Goal: Task Accomplishment & Management: Use online tool/utility

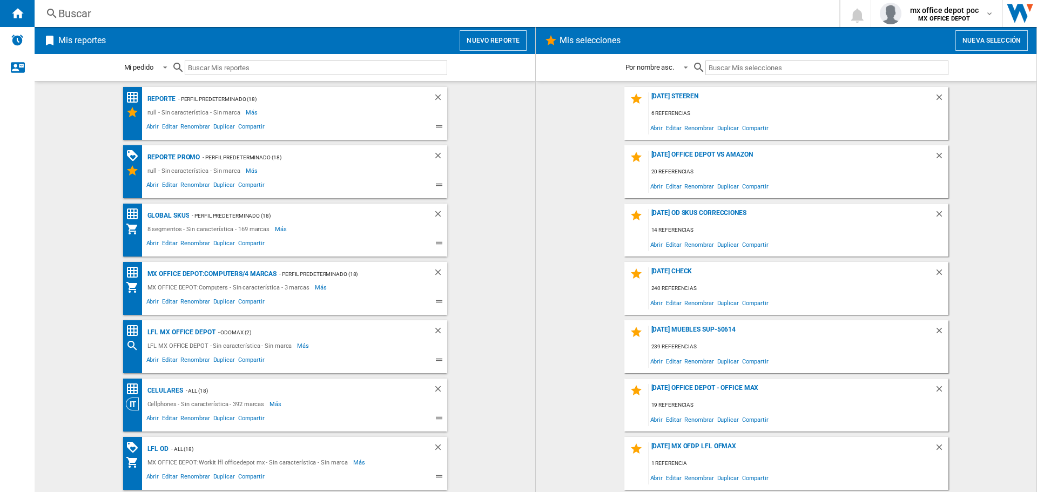
click at [509, 34] on button "Nuevo reporte" at bounding box center [493, 40] width 67 height 21
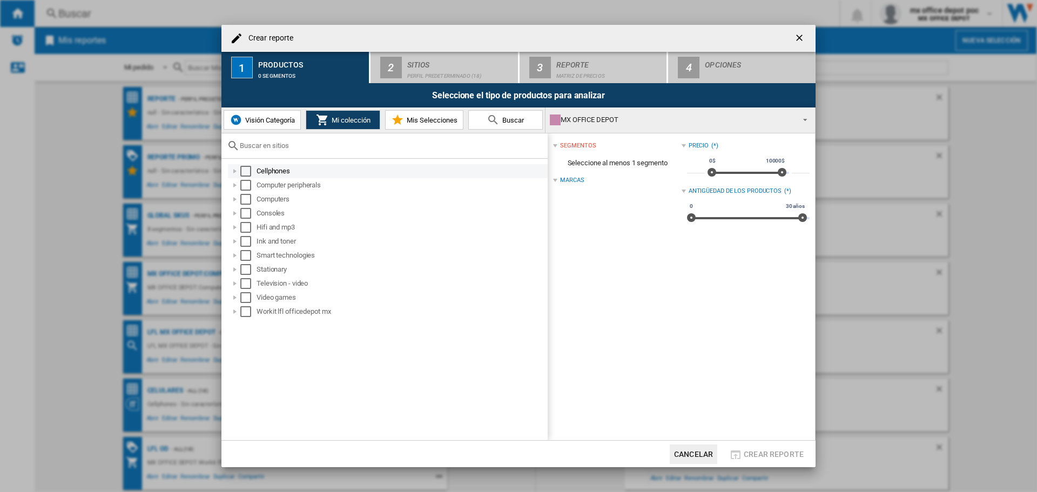
click at [242, 171] on div "Select" at bounding box center [245, 171] width 11 height 11
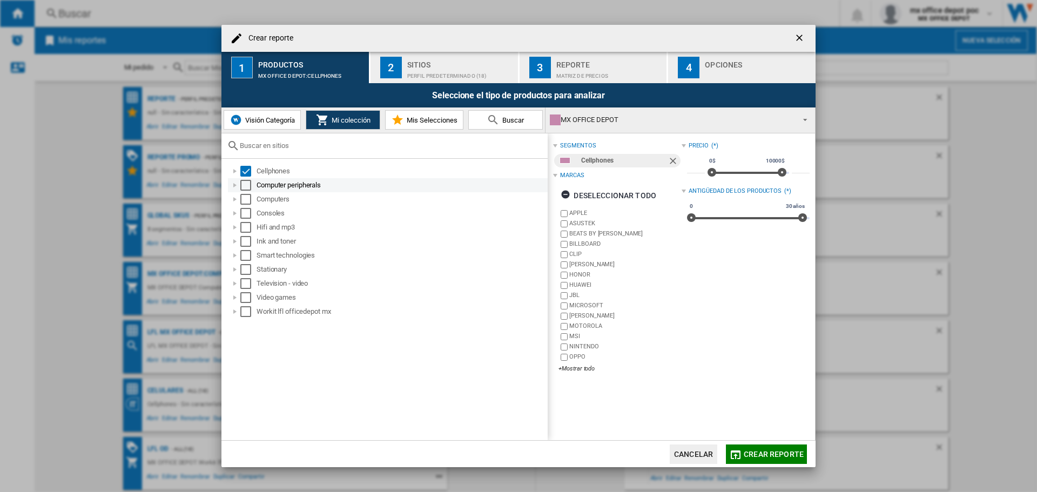
click at [245, 185] on div "Select" at bounding box center [245, 185] width 11 height 11
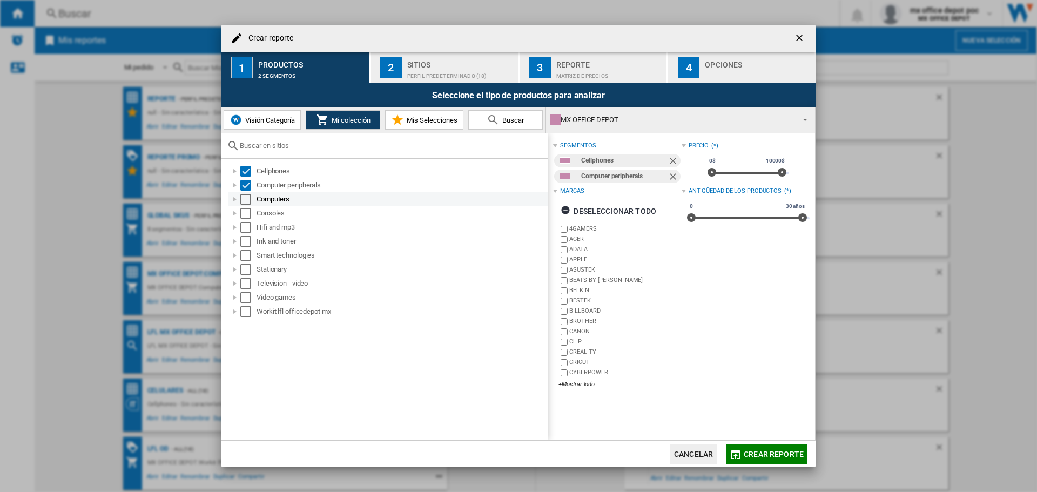
click at [245, 200] on div "Select" at bounding box center [245, 199] width 11 height 11
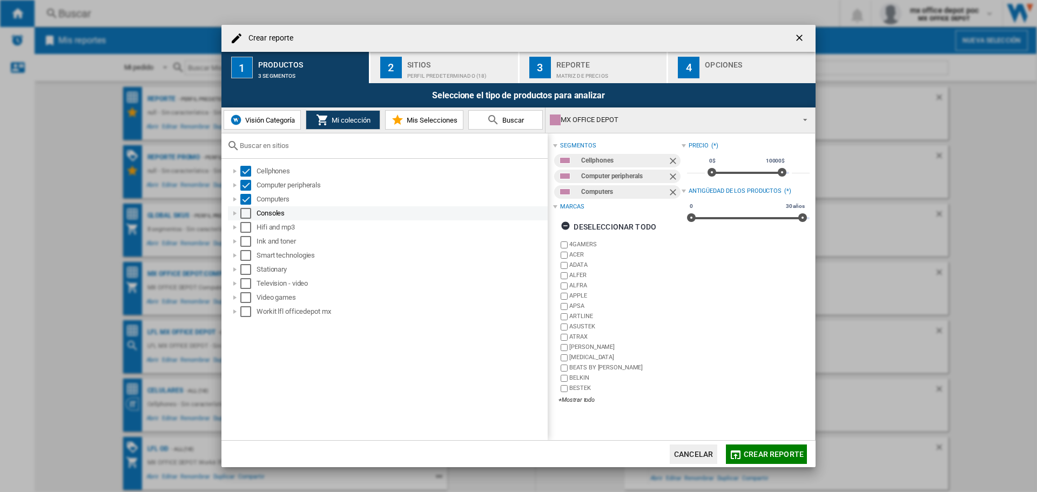
click at [246, 214] on div "Select" at bounding box center [245, 213] width 11 height 11
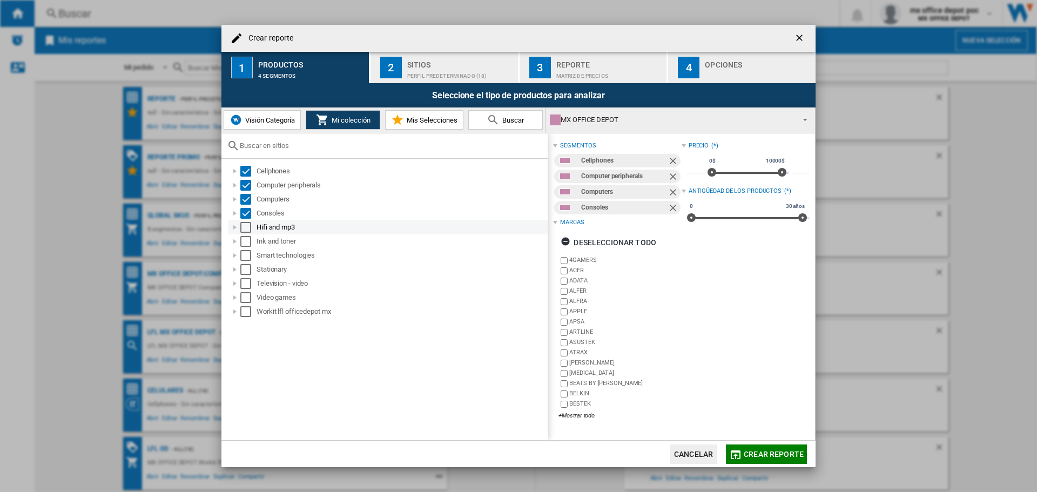
click at [244, 229] on div "Select" at bounding box center [245, 227] width 11 height 11
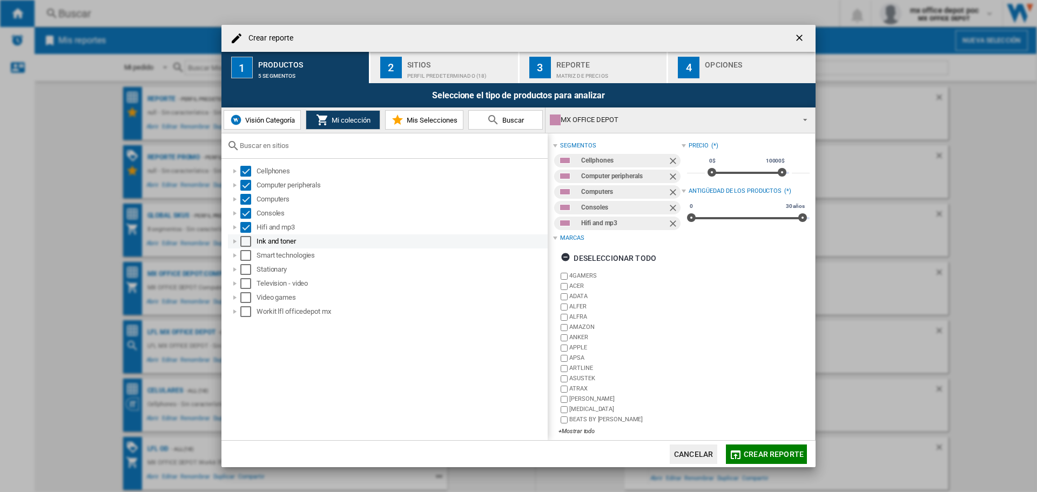
click at [244, 237] on div "Select" at bounding box center [245, 241] width 11 height 11
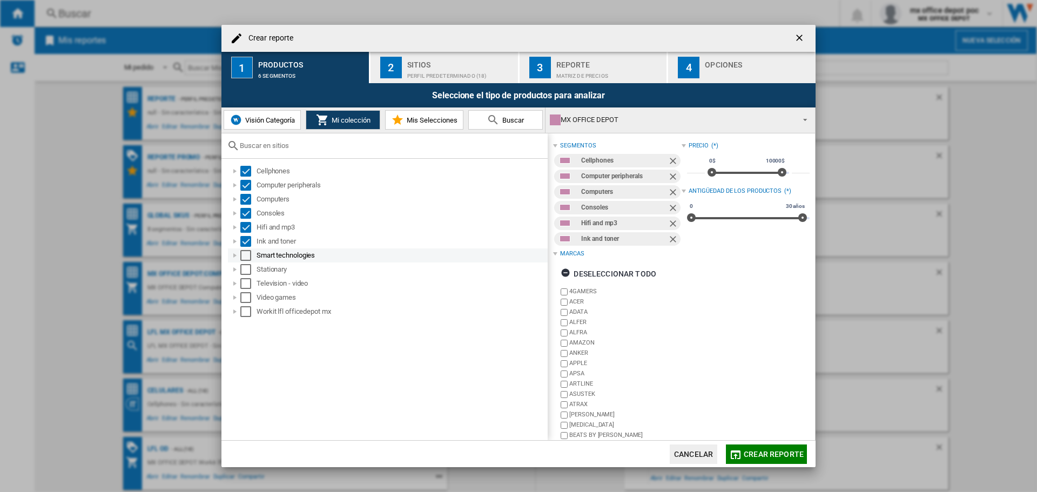
click at [245, 257] on div "Select" at bounding box center [245, 255] width 11 height 11
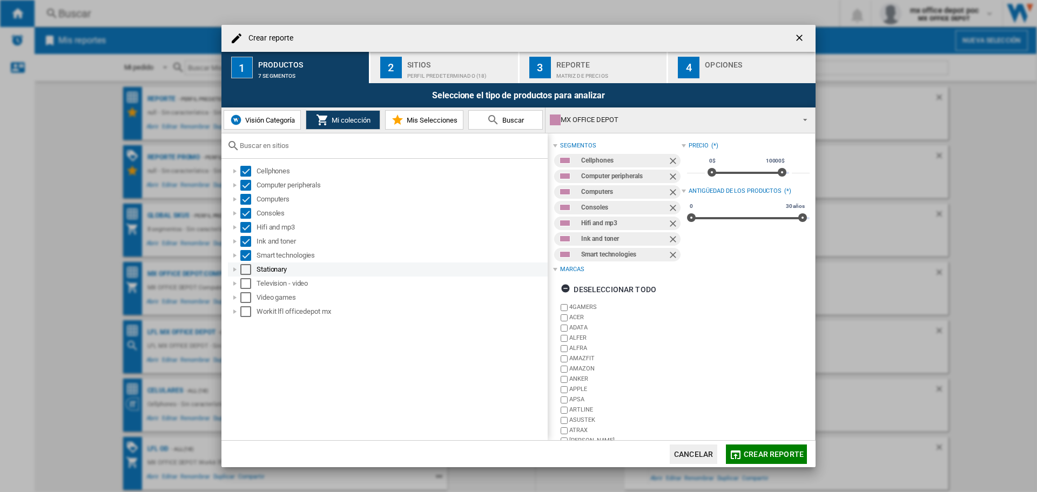
click at [244, 271] on div "Select" at bounding box center [245, 269] width 11 height 11
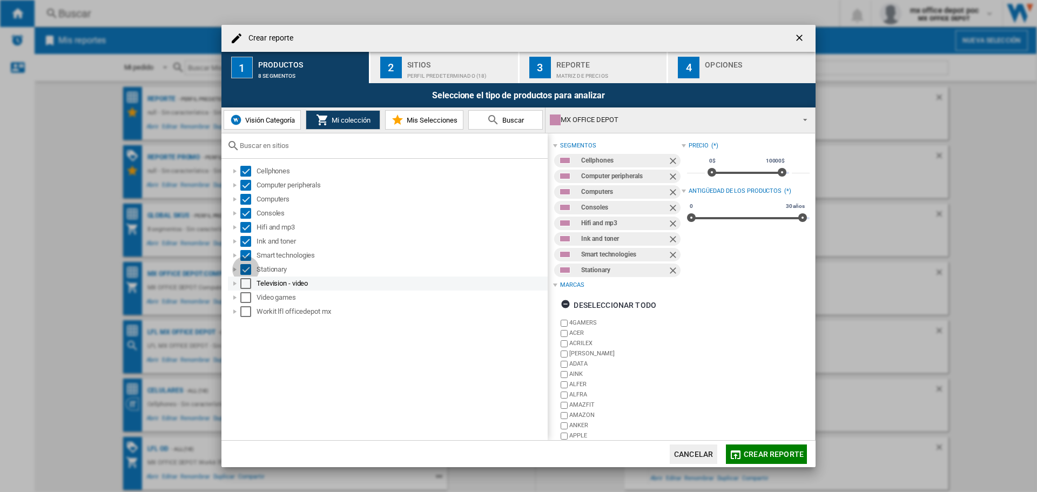
click at [245, 282] on div "Select" at bounding box center [245, 283] width 11 height 11
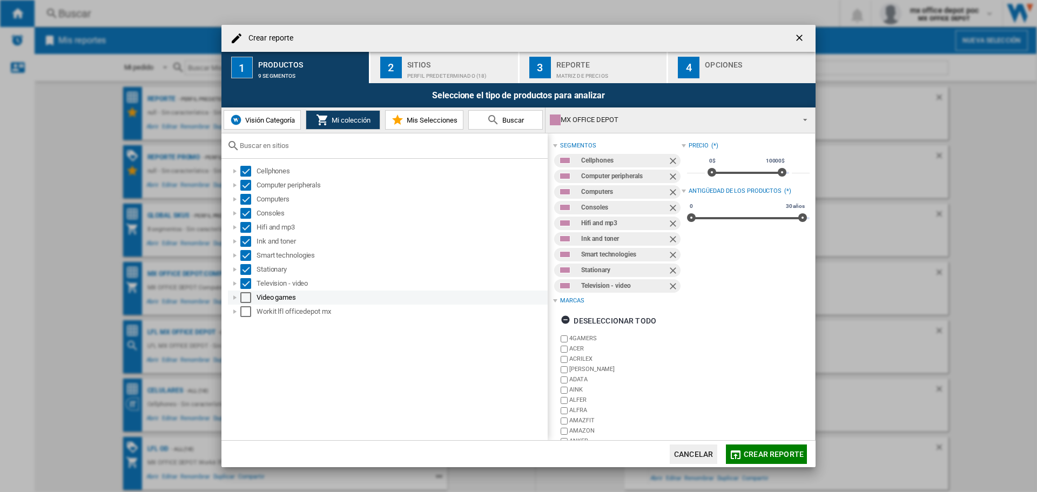
click at [242, 299] on div "Select" at bounding box center [245, 297] width 11 height 11
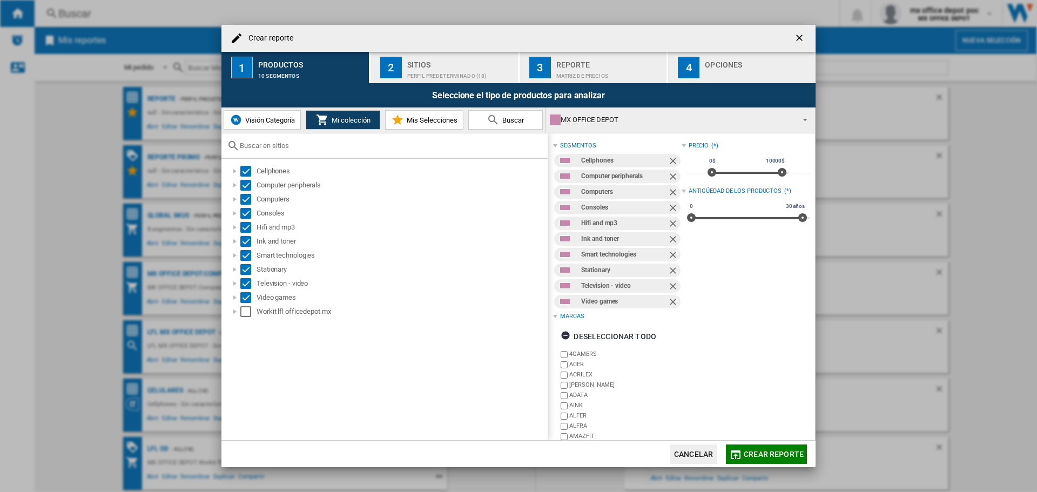
click at [467, 74] on div "Perfil predeterminado (18)" at bounding box center [460, 72] width 106 height 11
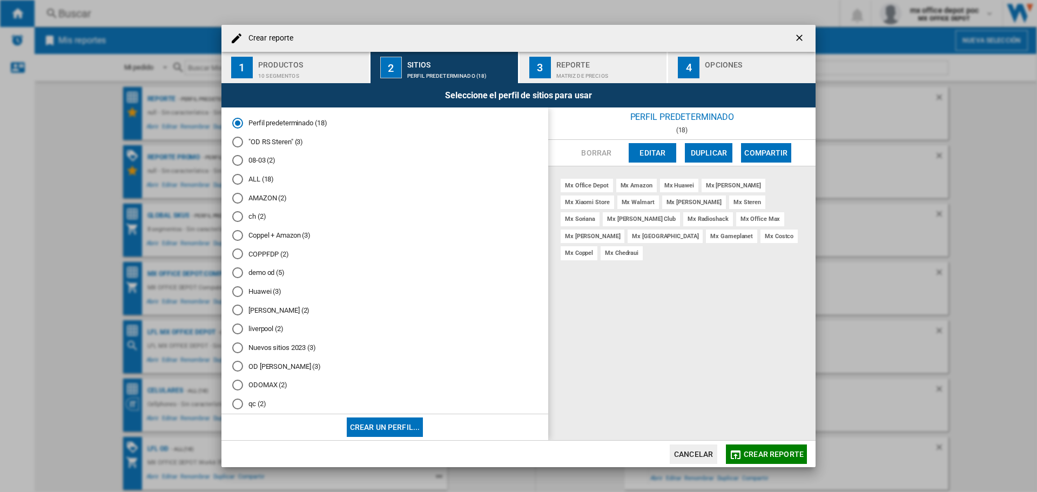
click at [251, 218] on md-radio-button "ch (2)" at bounding box center [384, 217] width 305 height 10
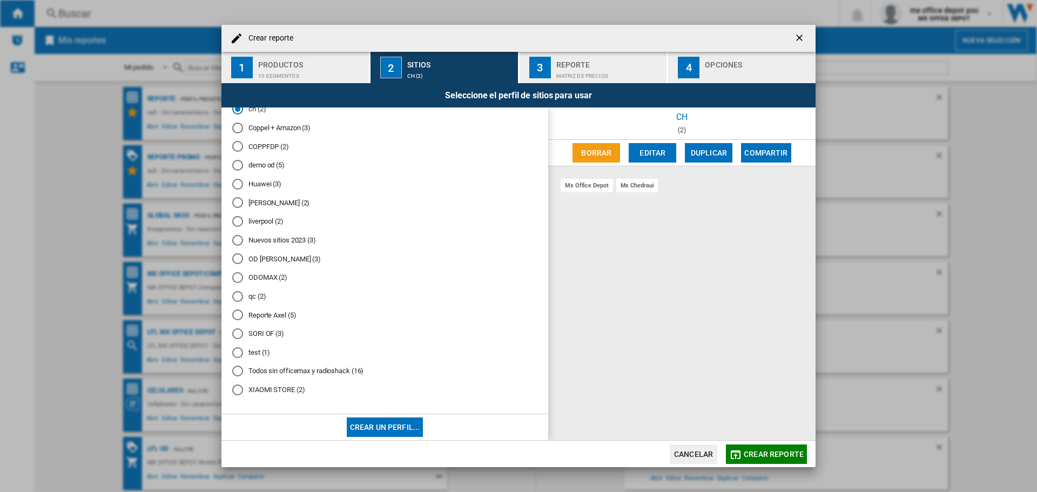
scroll to position [111, 0]
click at [259, 348] on md-radio-button "test (1)" at bounding box center [384, 352] width 305 height 10
click at [784, 453] on span "Crear reporte" at bounding box center [774, 454] width 60 height 9
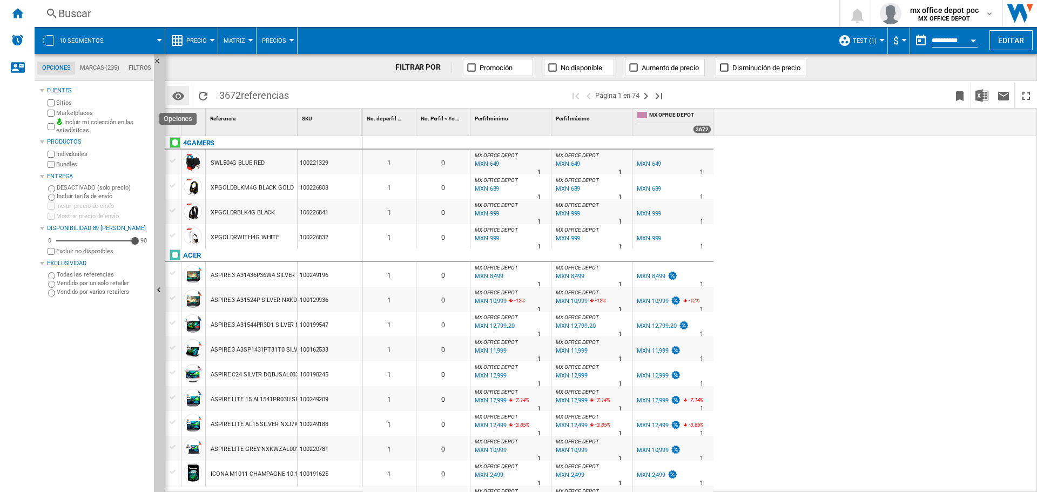
click at [183, 98] on md-icon "Opciones" at bounding box center [178, 96] width 13 height 13
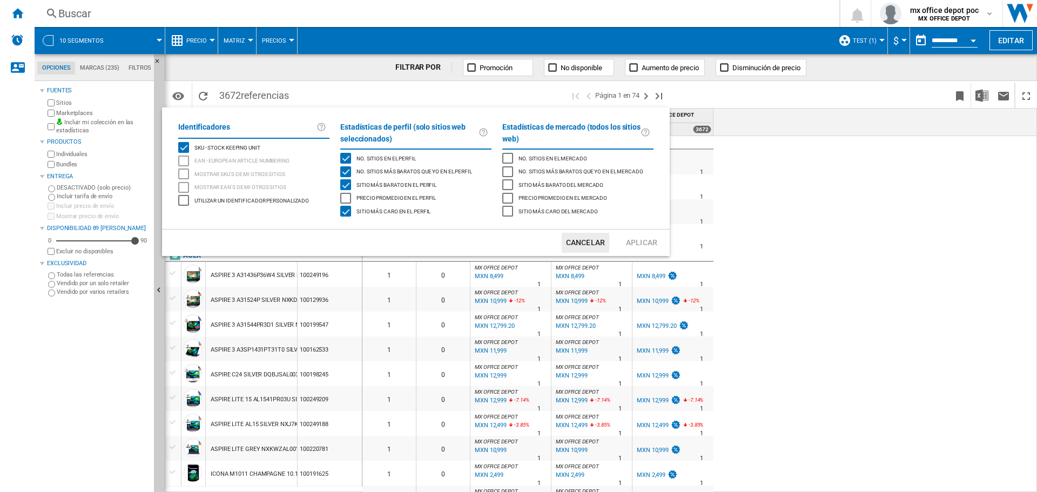
click at [344, 166] on div "No. sitios más baratos que yo en el perfil" at bounding box center [345, 171] width 11 height 11
click at [344, 172] on div "No. sitios más baratos que yo en el perfil" at bounding box center [345, 171] width 11 height 11
click at [343, 197] on div "Precio promedio en el perfil" at bounding box center [345, 198] width 11 height 11
click at [347, 193] on div "Precio promedio en el perfil" at bounding box center [345, 198] width 11 height 11
click at [348, 159] on div "No. sitios en el perfil" at bounding box center [345, 158] width 11 height 11
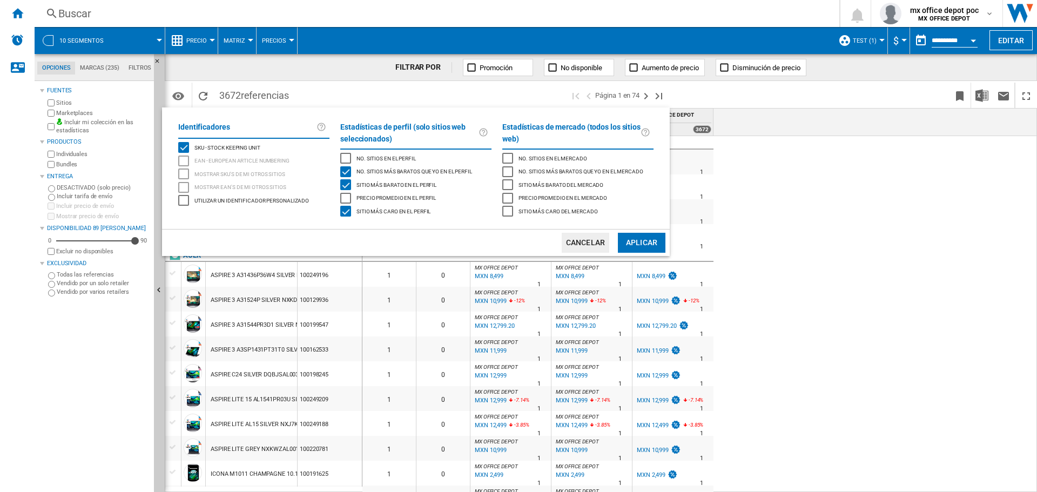
click at [348, 167] on div "No. sitios más baratos que yo en el perfil" at bounding box center [345, 171] width 11 height 11
click at [347, 183] on div "Sitio más barato en el perfil" at bounding box center [345, 184] width 11 height 11
click at [345, 210] on div "Sitio más caro en el perfil" at bounding box center [345, 211] width 11 height 11
click at [663, 242] on button "Aplicar" at bounding box center [642, 243] width 48 height 20
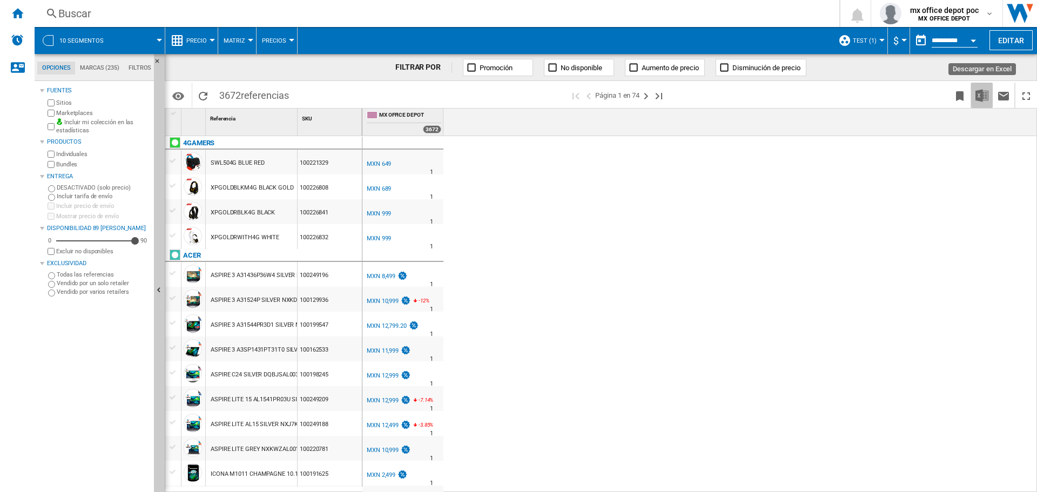
click at [978, 96] on img "Descargar en Excel" at bounding box center [981, 95] width 13 height 13
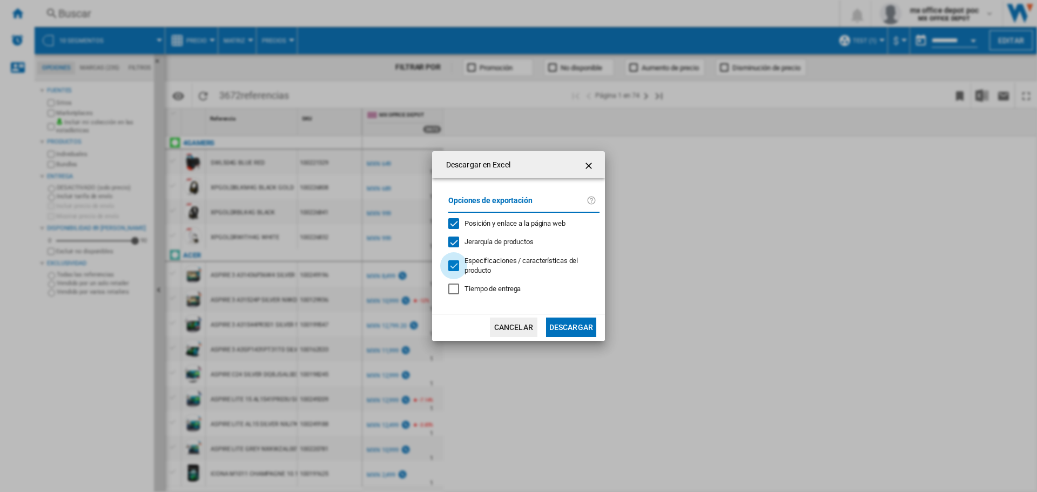
click at [455, 262] on div at bounding box center [453, 265] width 11 height 11
click at [560, 333] on button "Descargar" at bounding box center [571, 327] width 50 height 19
